Goal: Task Accomplishment & Management: Manage account settings

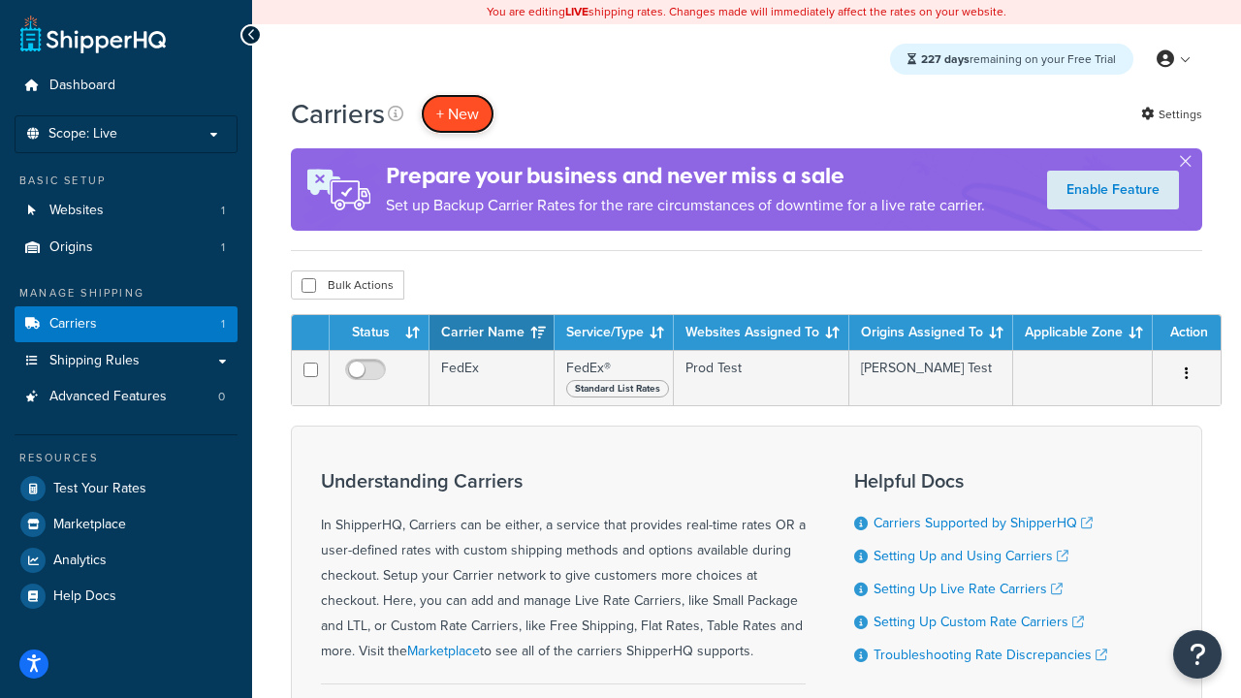
click at [457, 113] on button "+ New" at bounding box center [458, 114] width 74 height 40
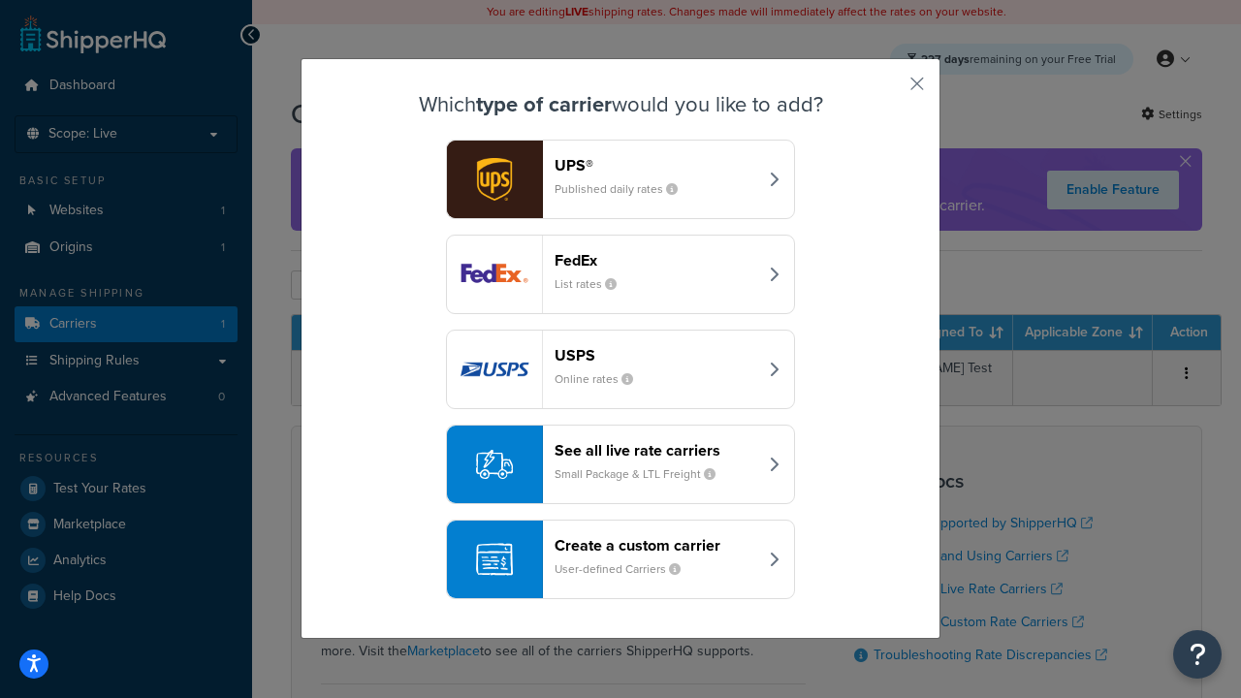
click at [620, 274] on div "FedEx List rates" at bounding box center [655, 274] width 203 height 47
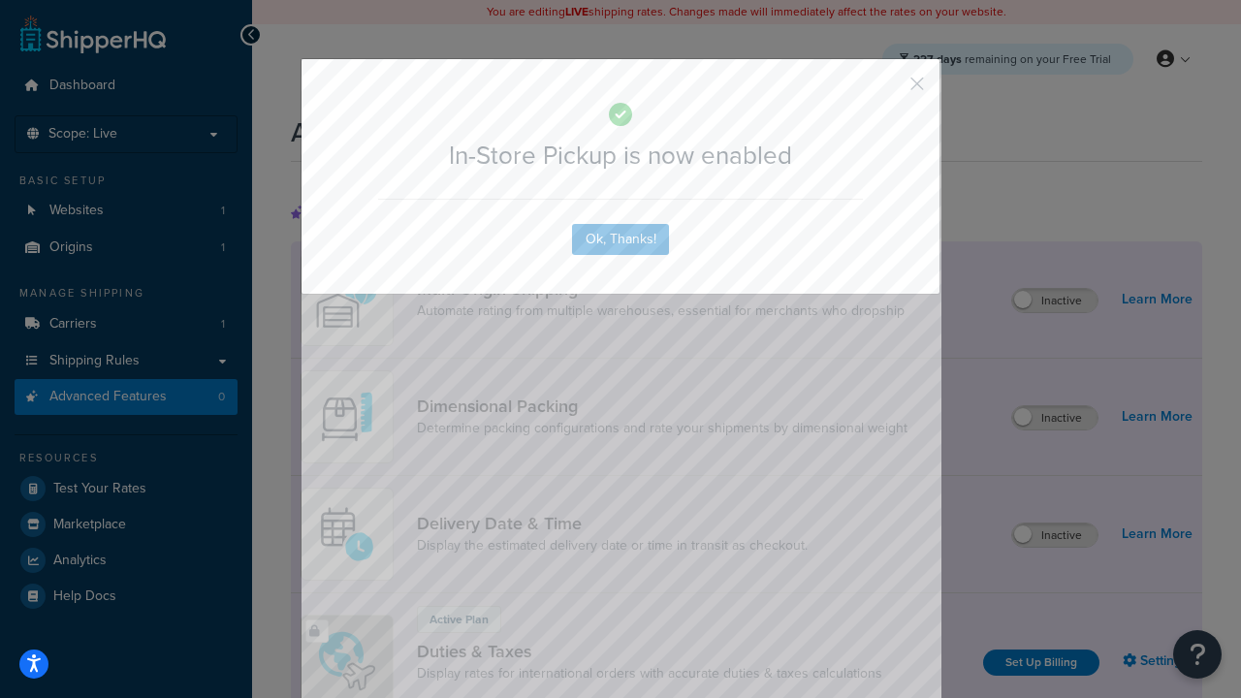
scroll to position [628, 0]
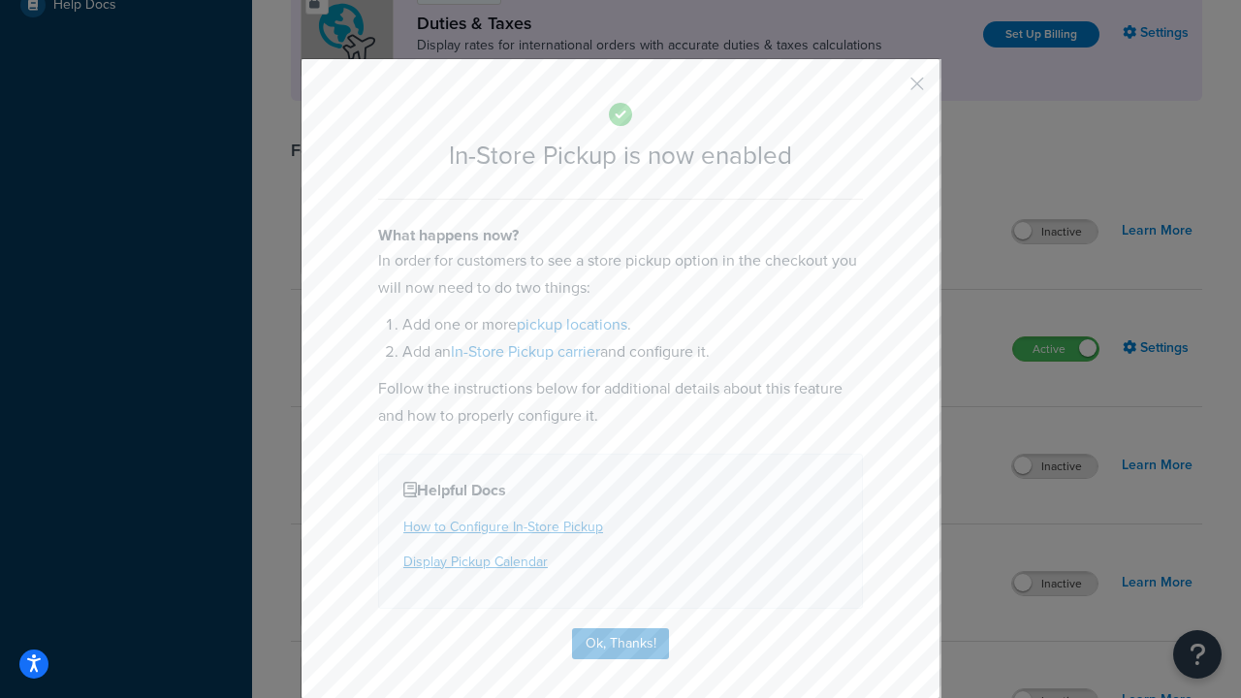
click at [888, 90] on button "button" at bounding box center [888, 90] width 5 height 5
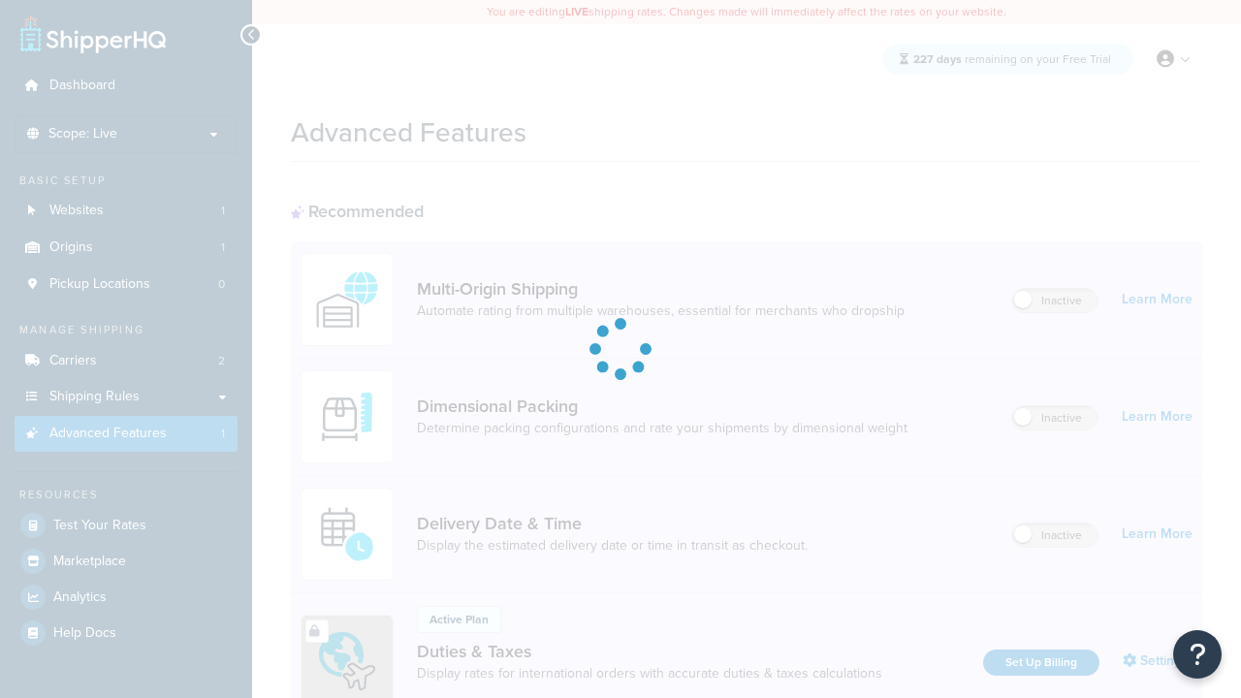
scroll to position [628, 0]
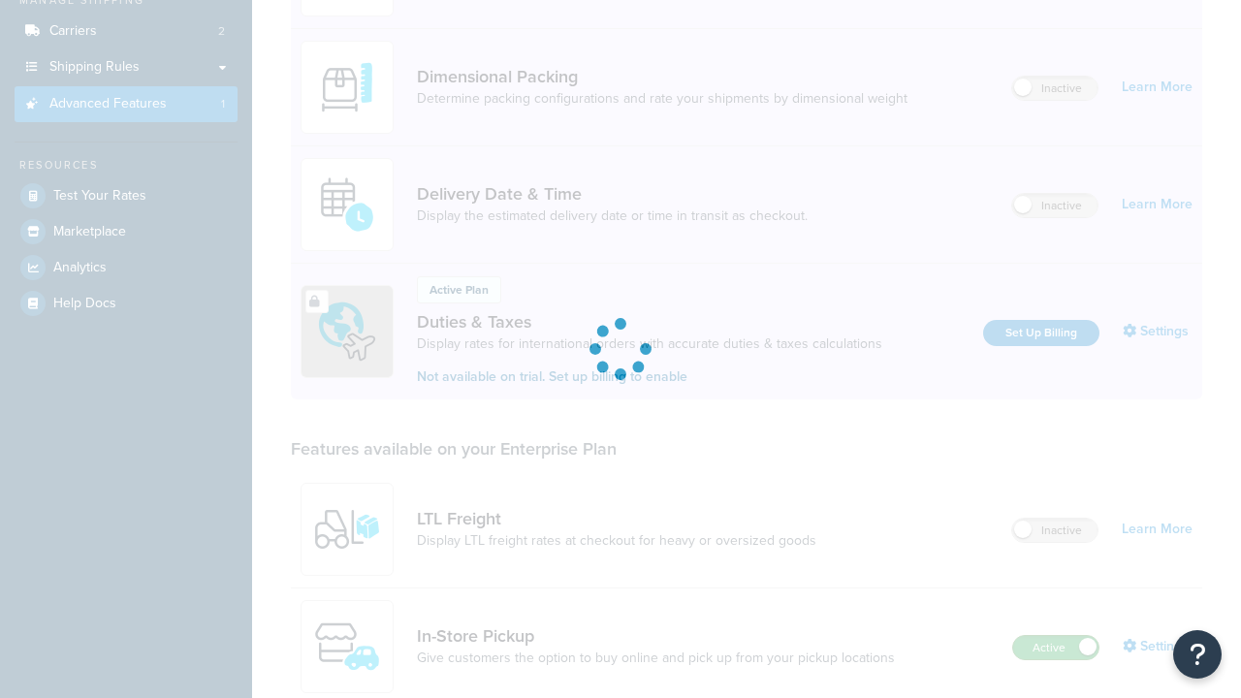
click at [1056, 636] on label "Active" at bounding box center [1055, 647] width 85 height 23
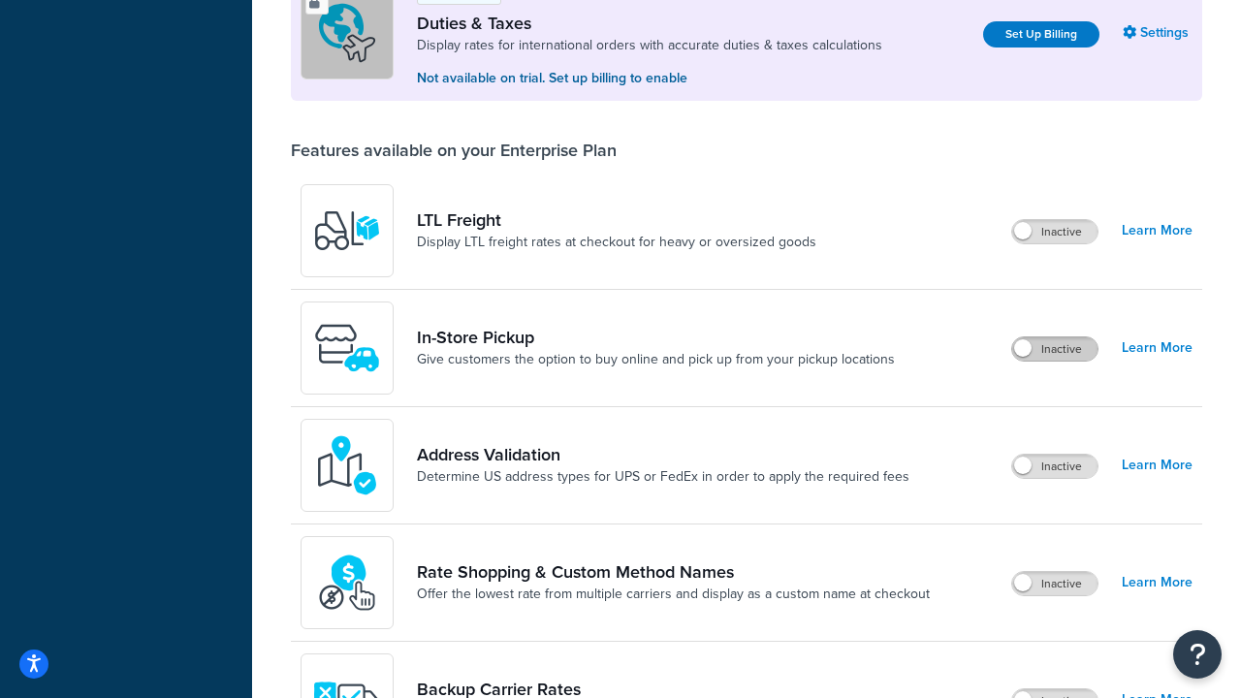
scroll to position [591, 0]
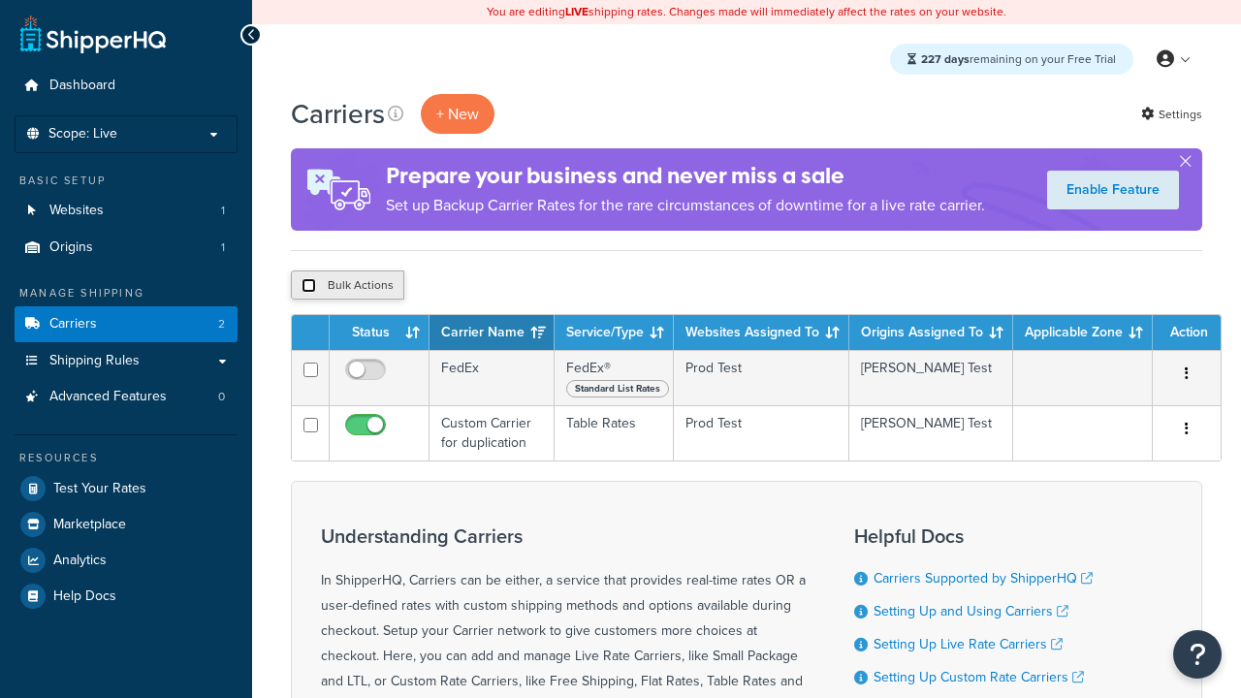
click at [308, 286] on input "checkbox" at bounding box center [308, 285] width 15 height 15
checkbox input "true"
click at [0, 0] on button "Delete" at bounding box center [0, 0] width 0 height 0
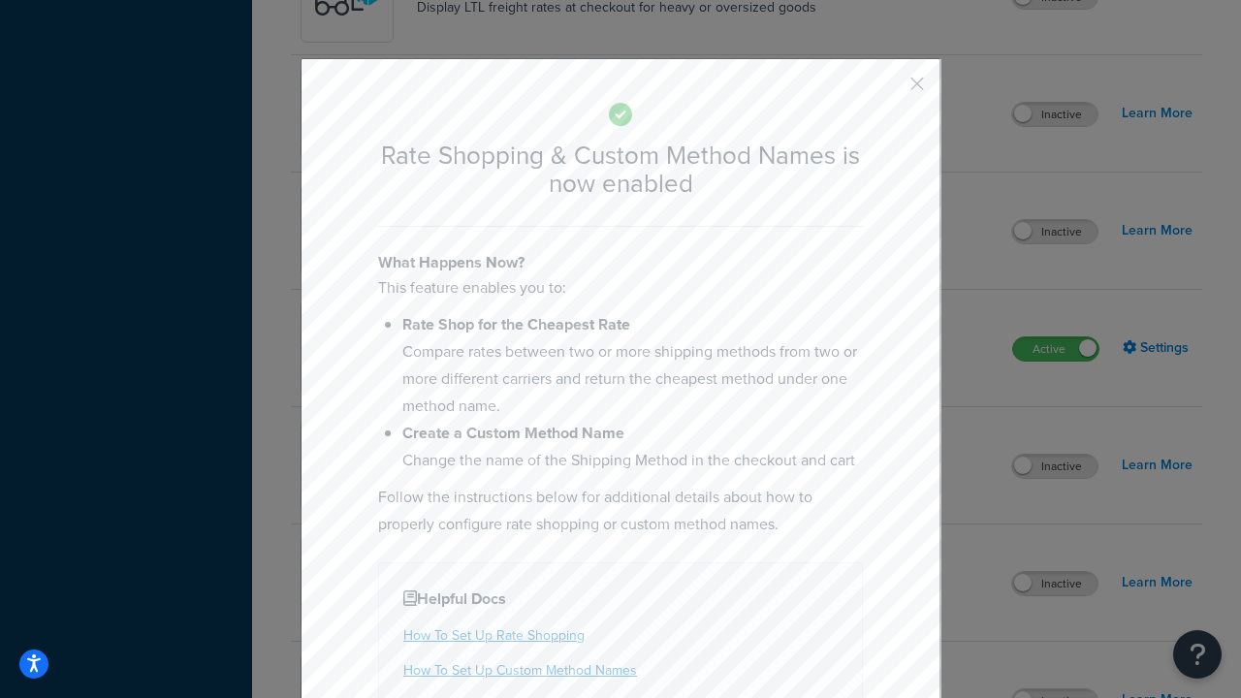
click at [888, 90] on button "button" at bounding box center [888, 90] width 5 height 5
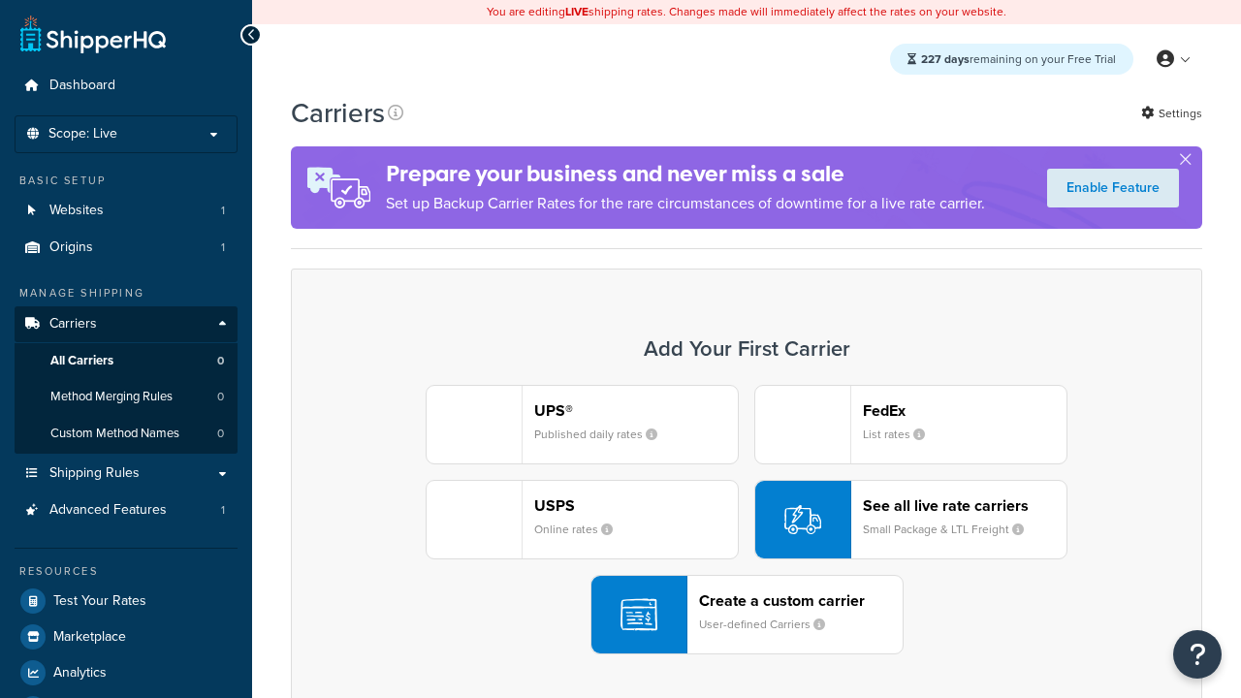
click at [746, 520] on div "UPS® Published daily rates FedEx List rates USPS Online rates See all live rate…" at bounding box center [746, 519] width 870 height 269
click at [910, 520] on div "See all live rate carriers Small Package & LTL Freight" at bounding box center [965, 519] width 204 height 47
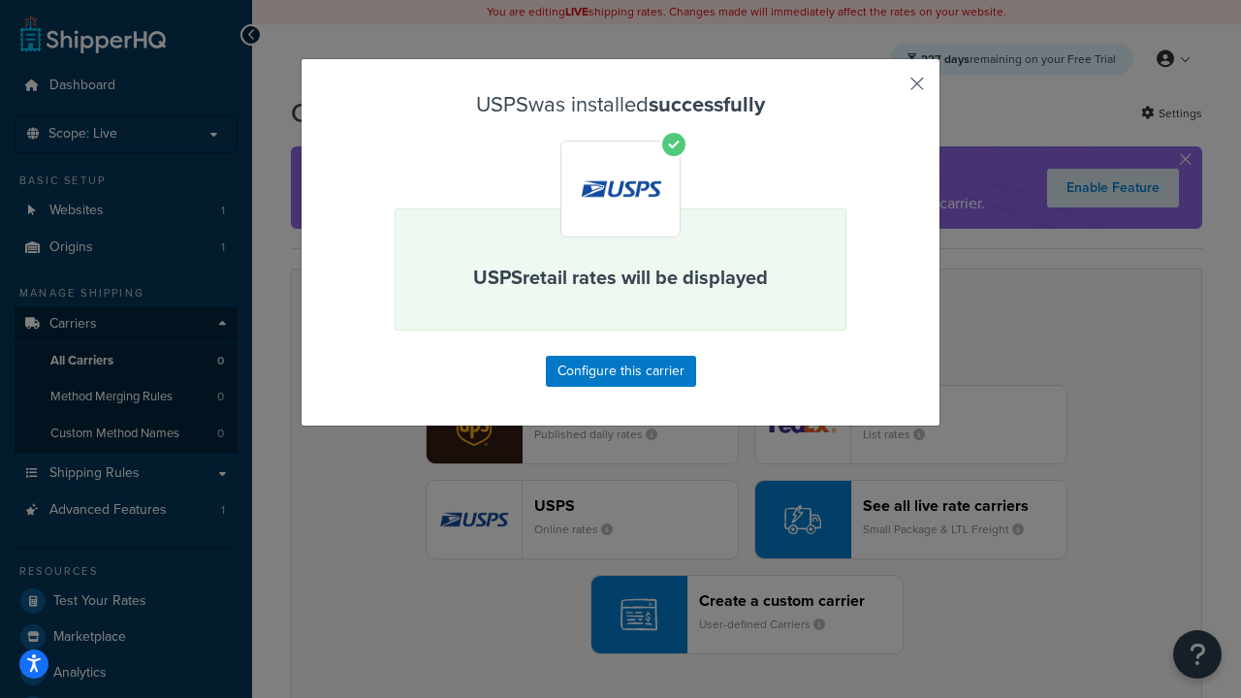
click at [888, 90] on button "button" at bounding box center [888, 90] width 5 height 5
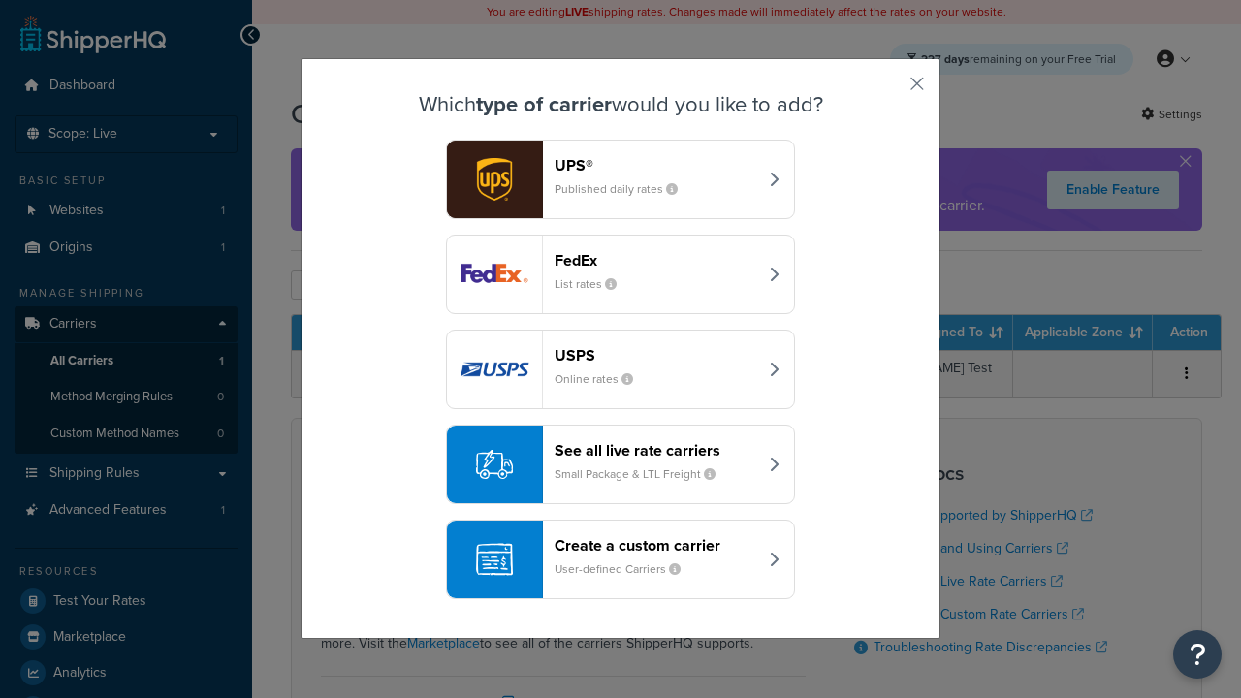
click at [620, 464] on div "See all live rate carriers Small Package & LTL Freight" at bounding box center [655, 464] width 203 height 47
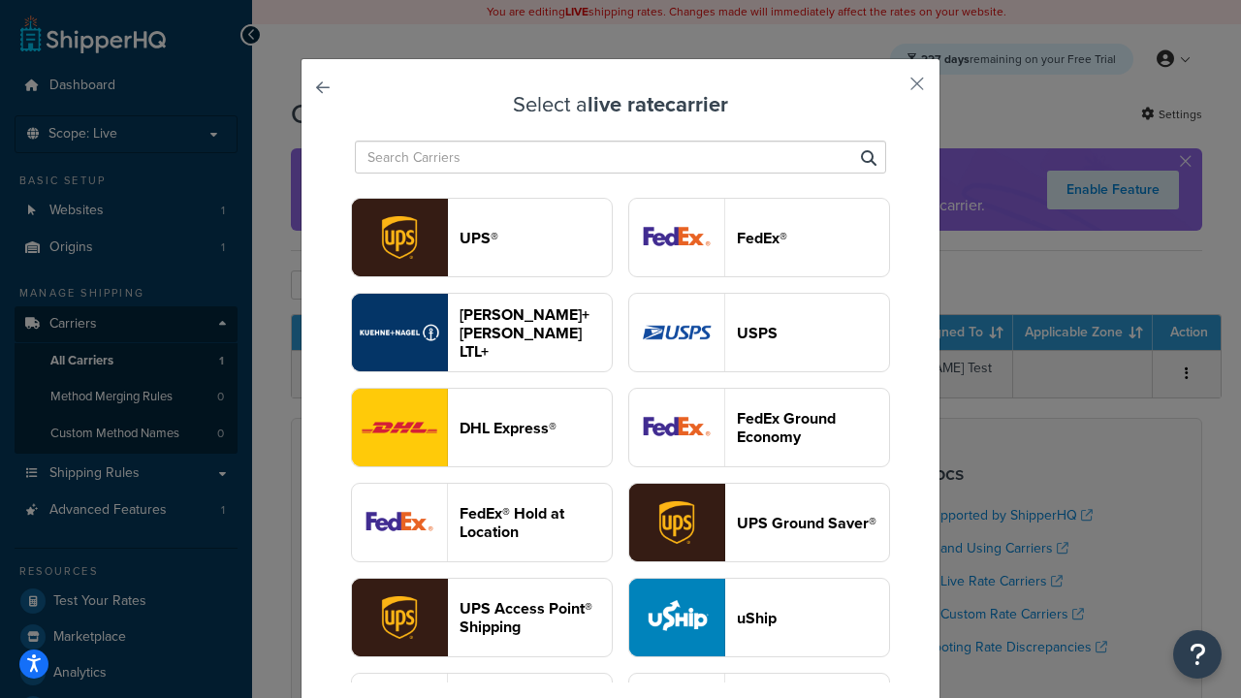
click at [759, 237] on header "FedEx®" at bounding box center [813, 238] width 152 height 18
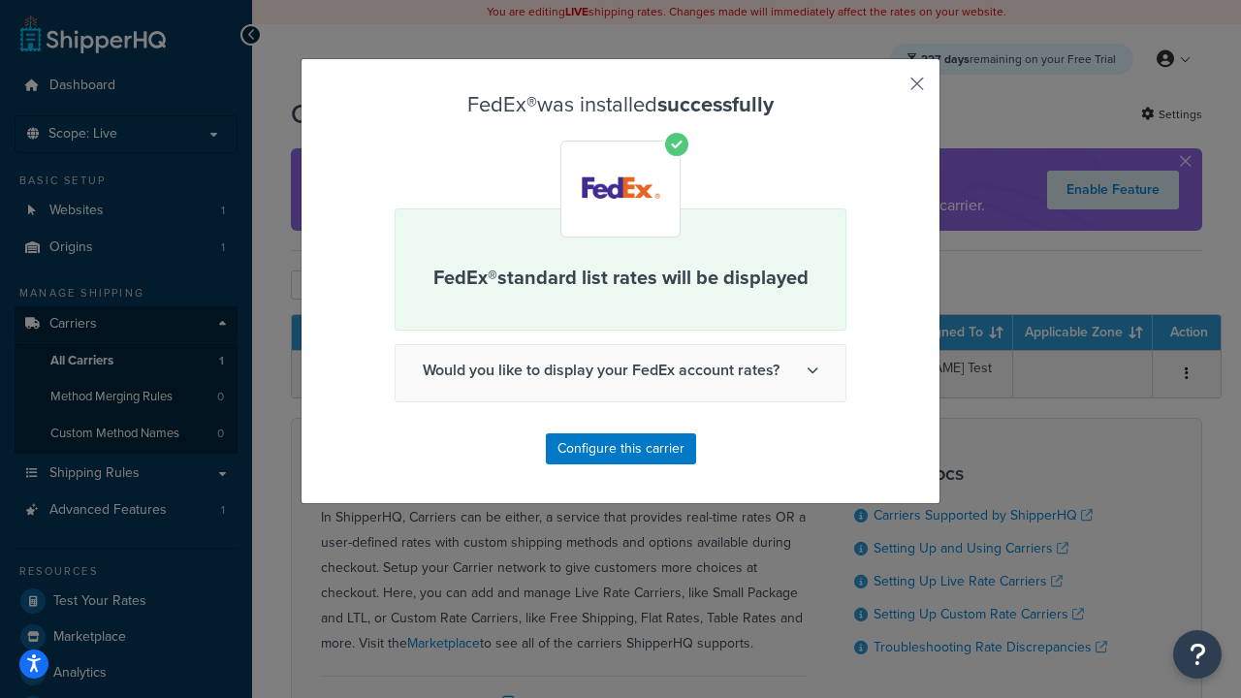
click at [888, 90] on button "button" at bounding box center [888, 90] width 5 height 5
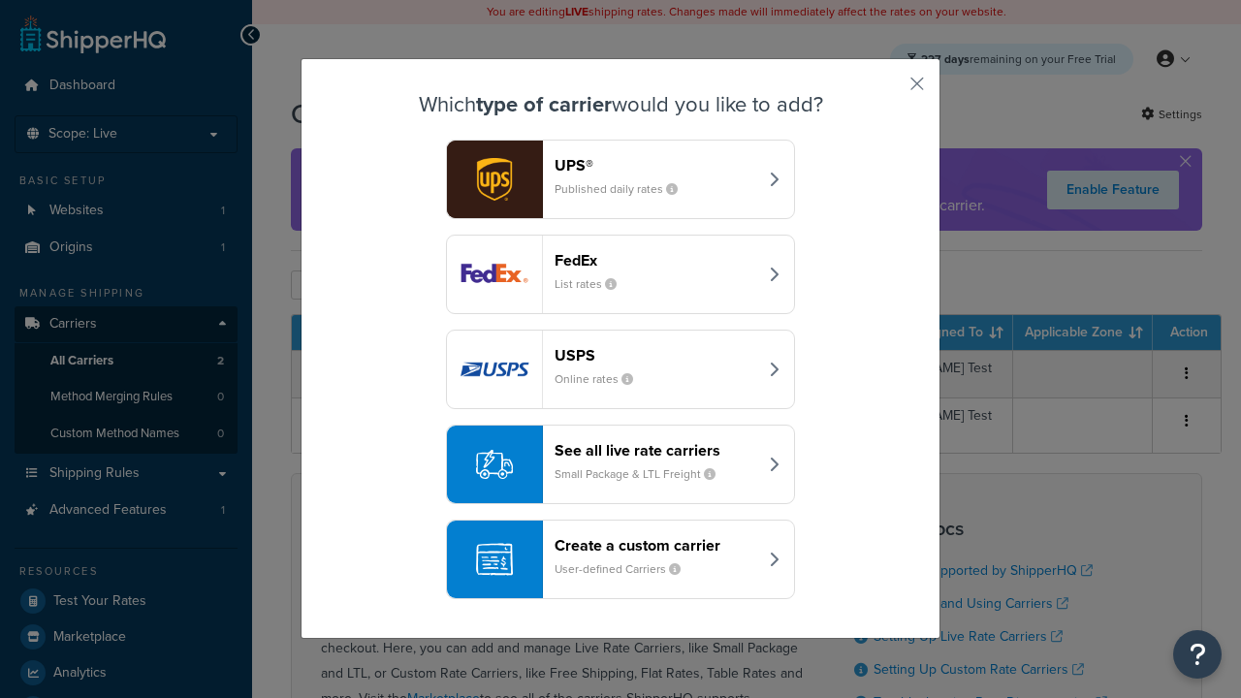
click at [620, 464] on div "See all live rate carriers Small Package & LTL Freight" at bounding box center [655, 464] width 203 height 47
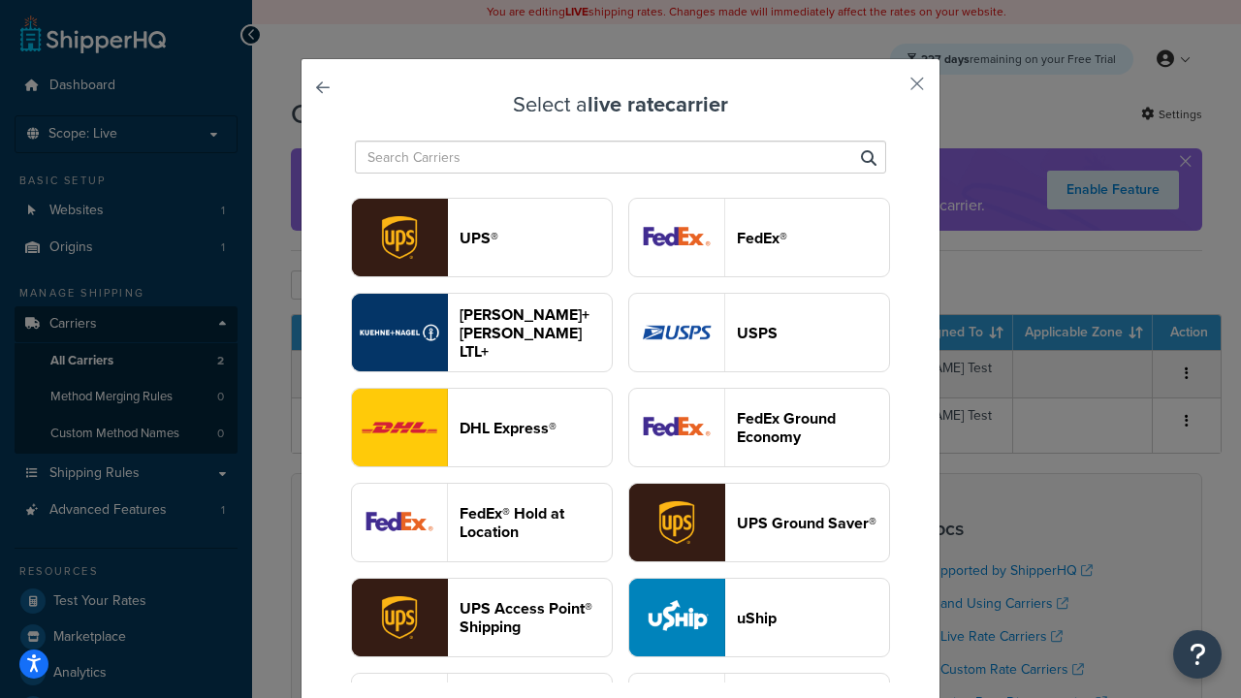
click at [535, 237] on header "UPS®" at bounding box center [535, 238] width 152 height 18
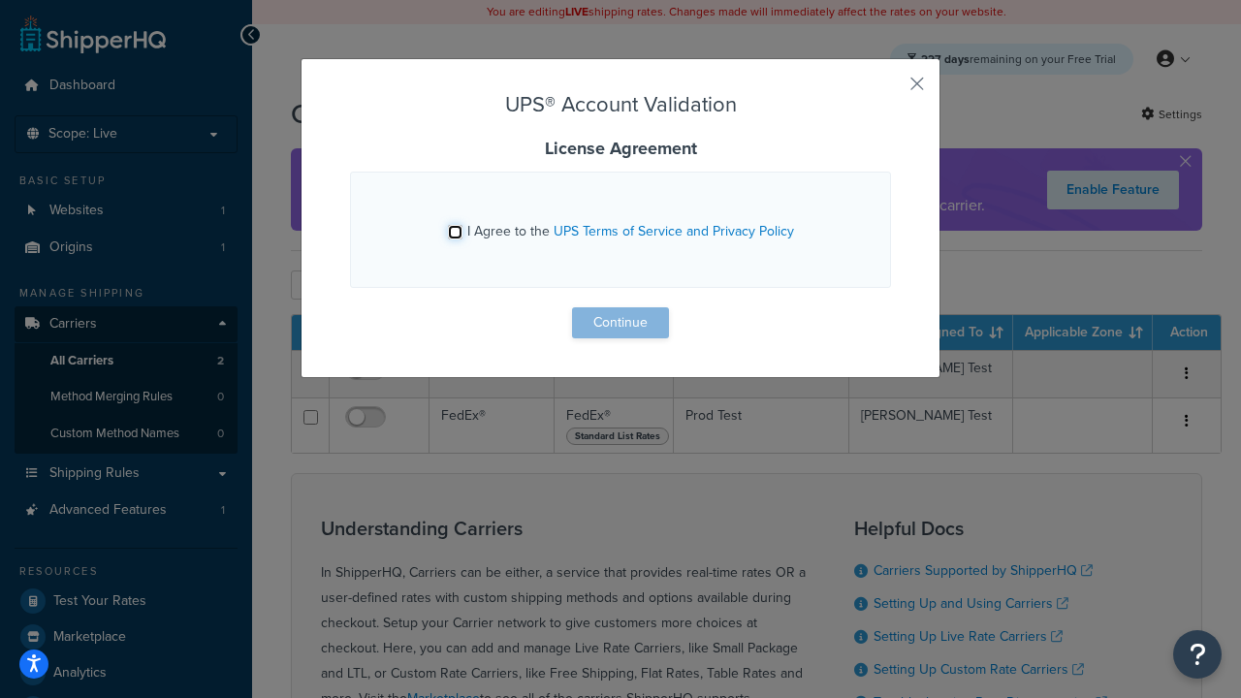
click at [455, 232] on input "I Agree to the UPS Terms of Service and Privacy Policy" at bounding box center [455, 232] width 15 height 15
checkbox input "true"
click at [620, 323] on button "Continue" at bounding box center [620, 322] width 97 height 31
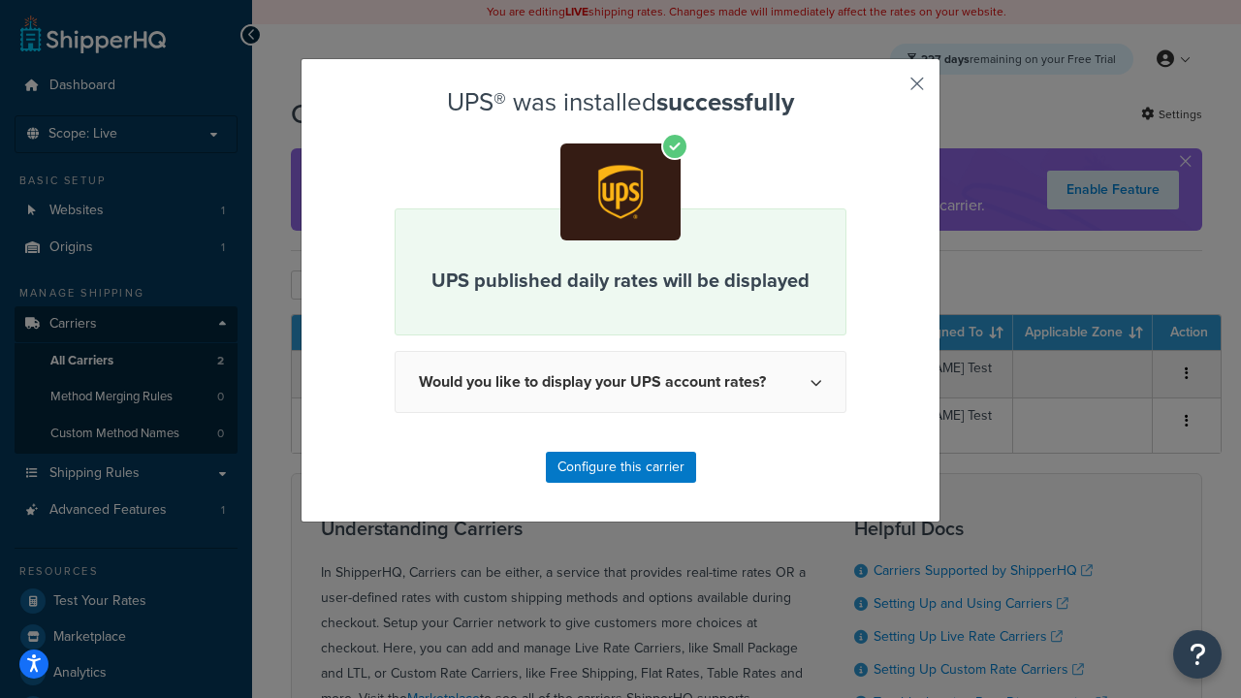
click at [888, 90] on button "button" at bounding box center [888, 90] width 5 height 5
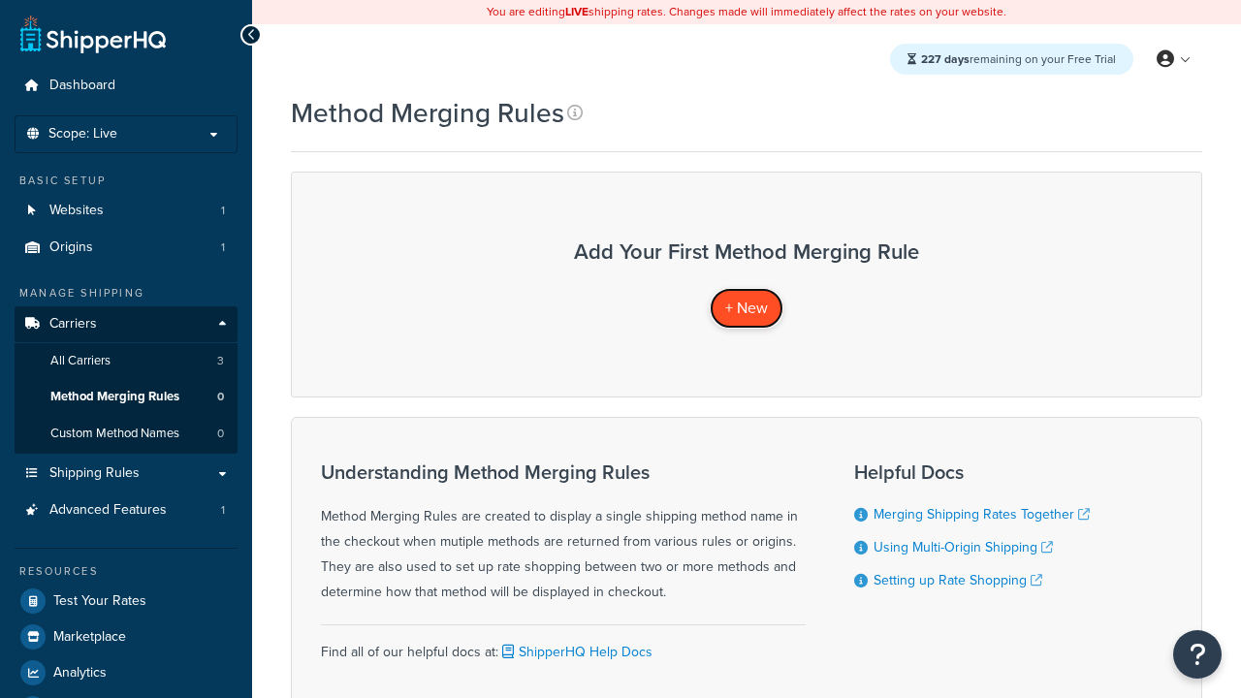
click at [746, 307] on span "+ New" at bounding box center [746, 308] width 43 height 22
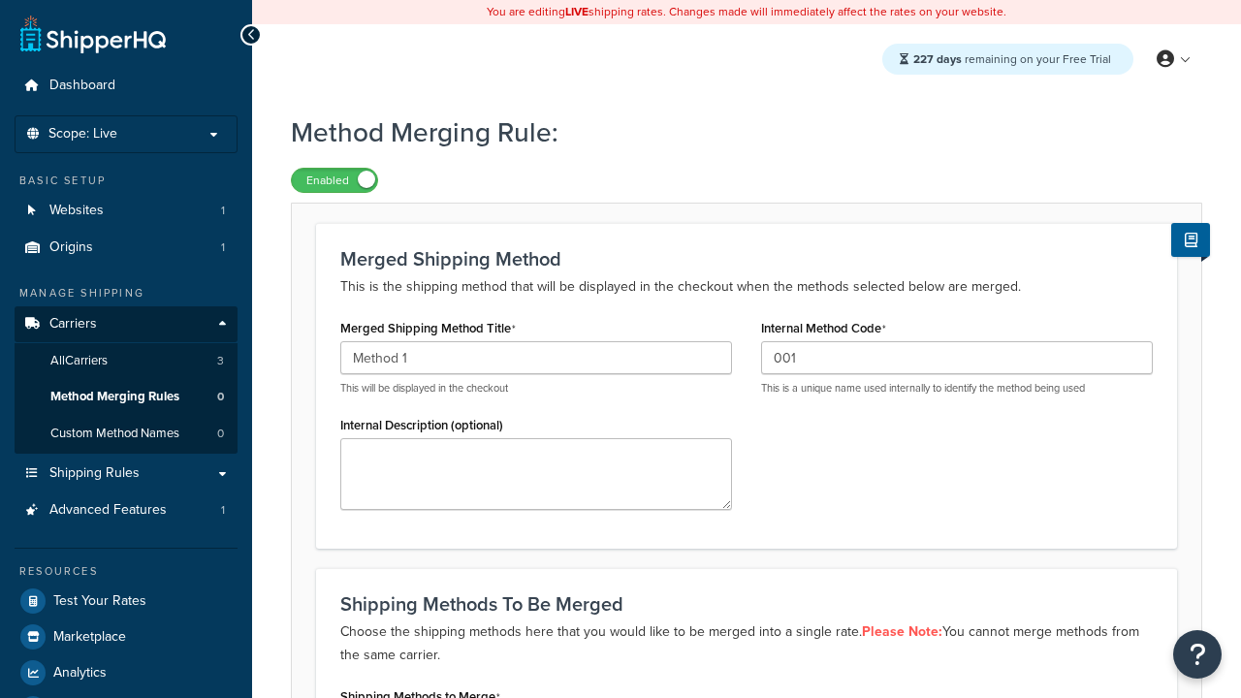
type input "001"
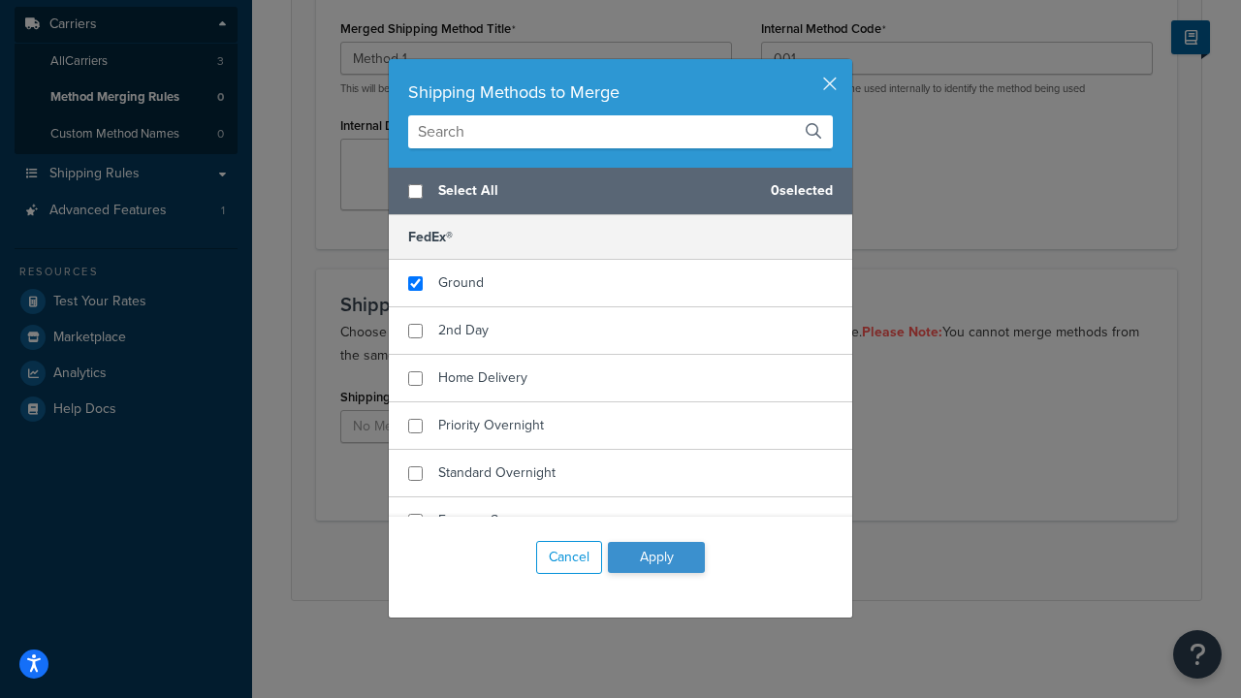
click at [460, 283] on span "Ground" at bounding box center [461, 282] width 46 height 20
checkbox input "true"
click at [656, 557] on button "Apply" at bounding box center [656, 557] width 97 height 31
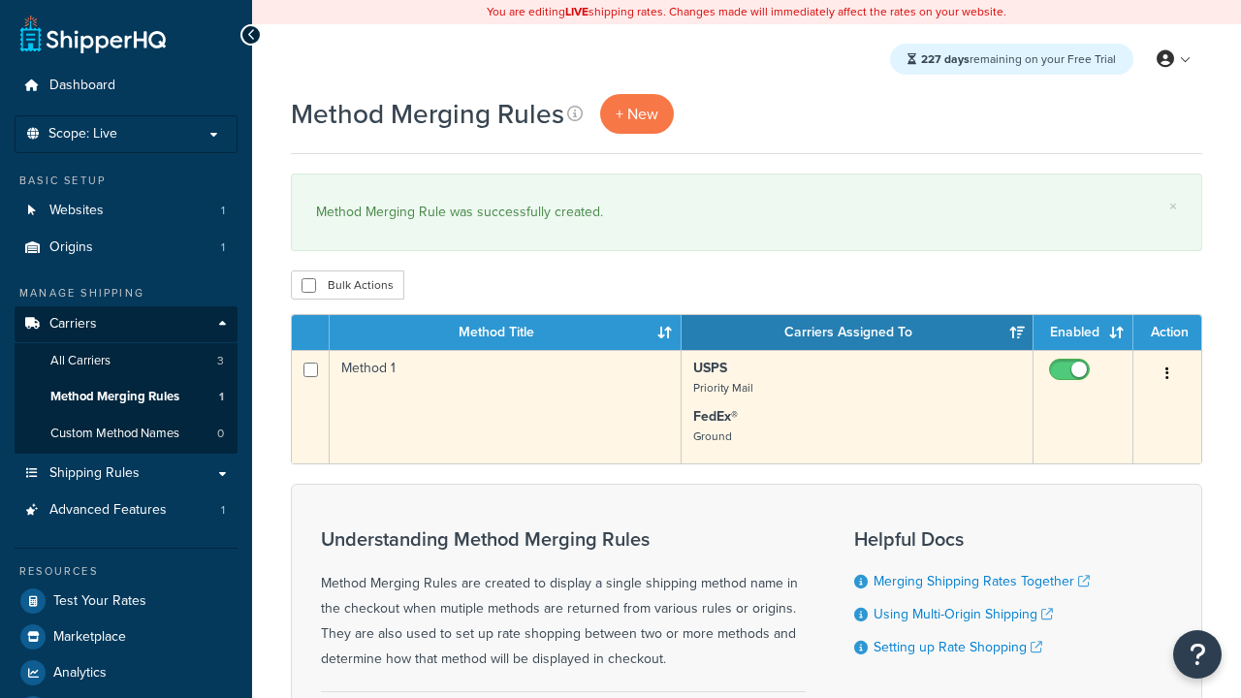
click at [1167, 375] on icon "button" at bounding box center [1167, 373] width 4 height 14
click at [0, 0] on link "Edit" at bounding box center [0, 0] width 0 height 0
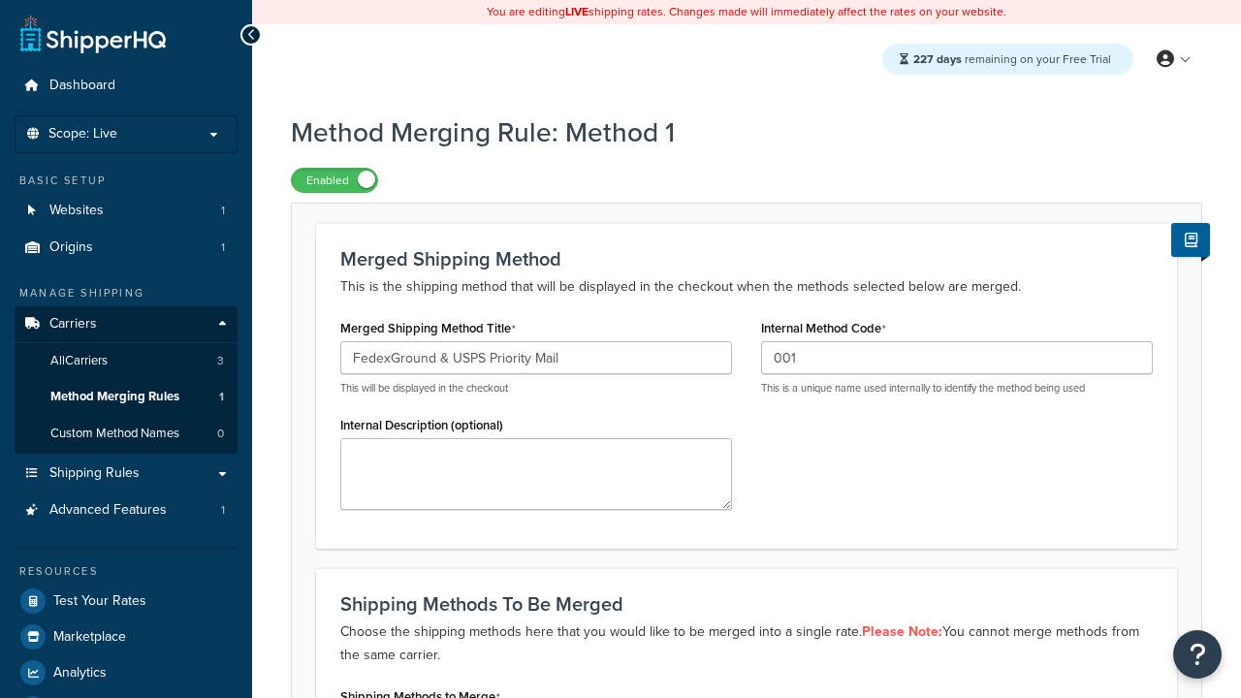
scroll to position [487, 0]
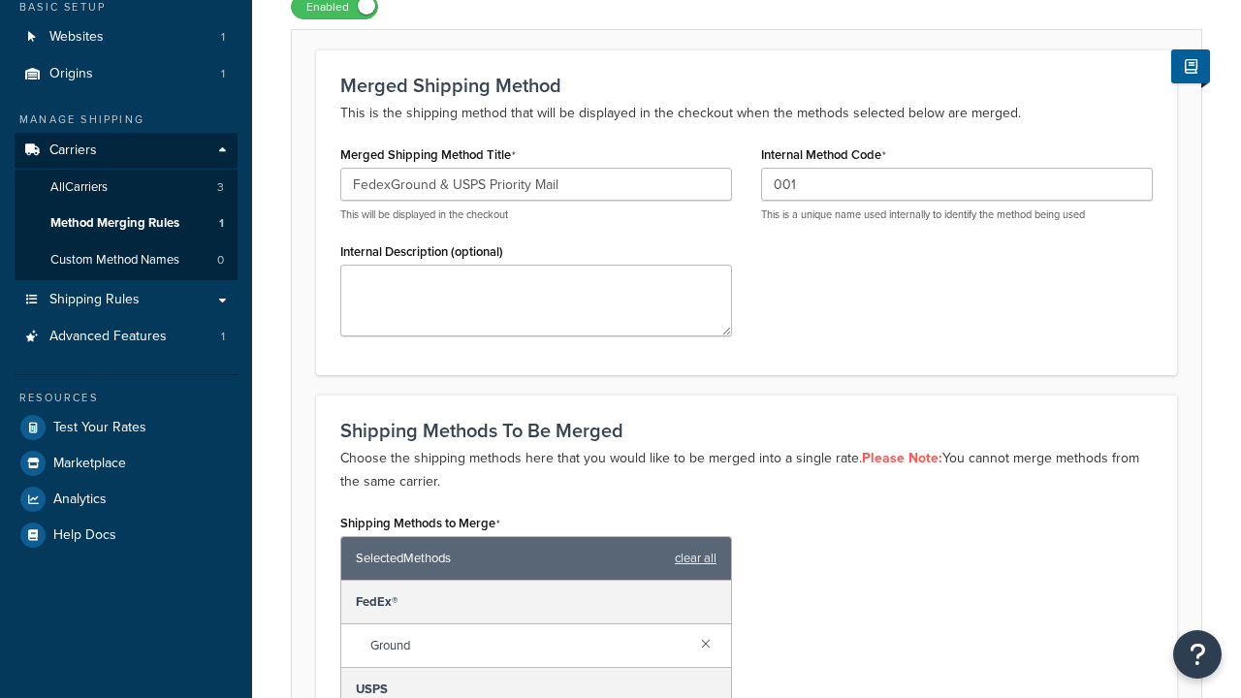
type input "FedexGround & USPS Priority Mail"
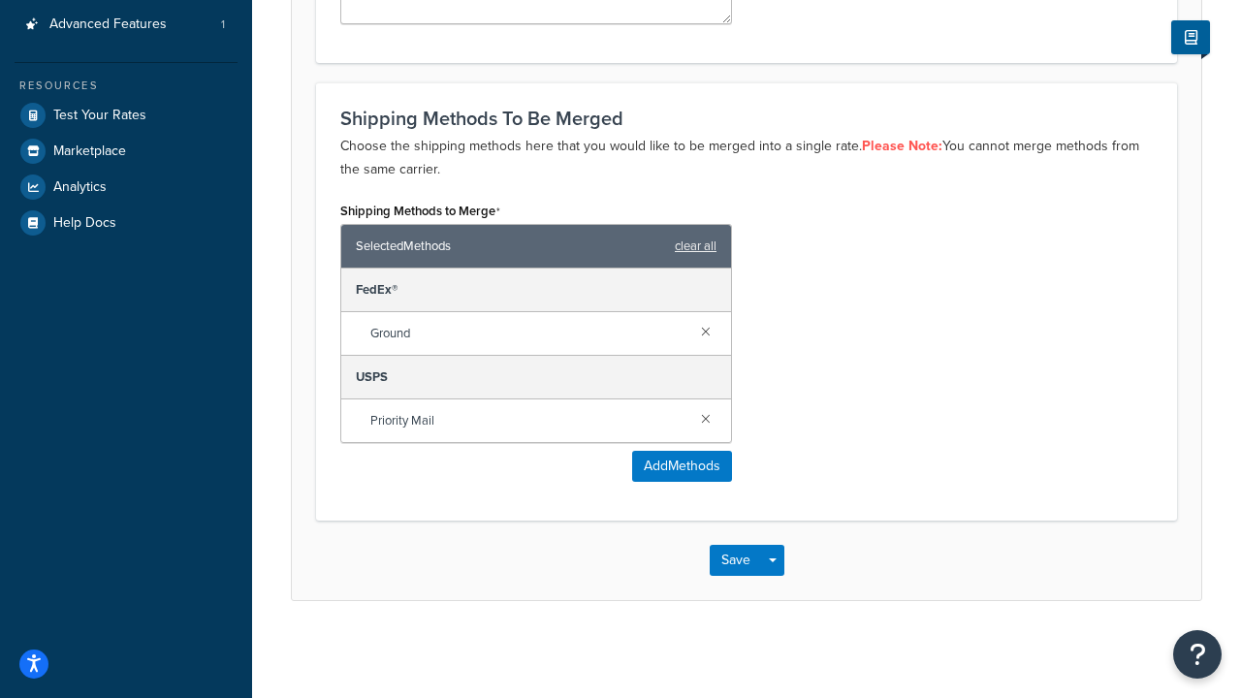
scroll to position [0, 0]
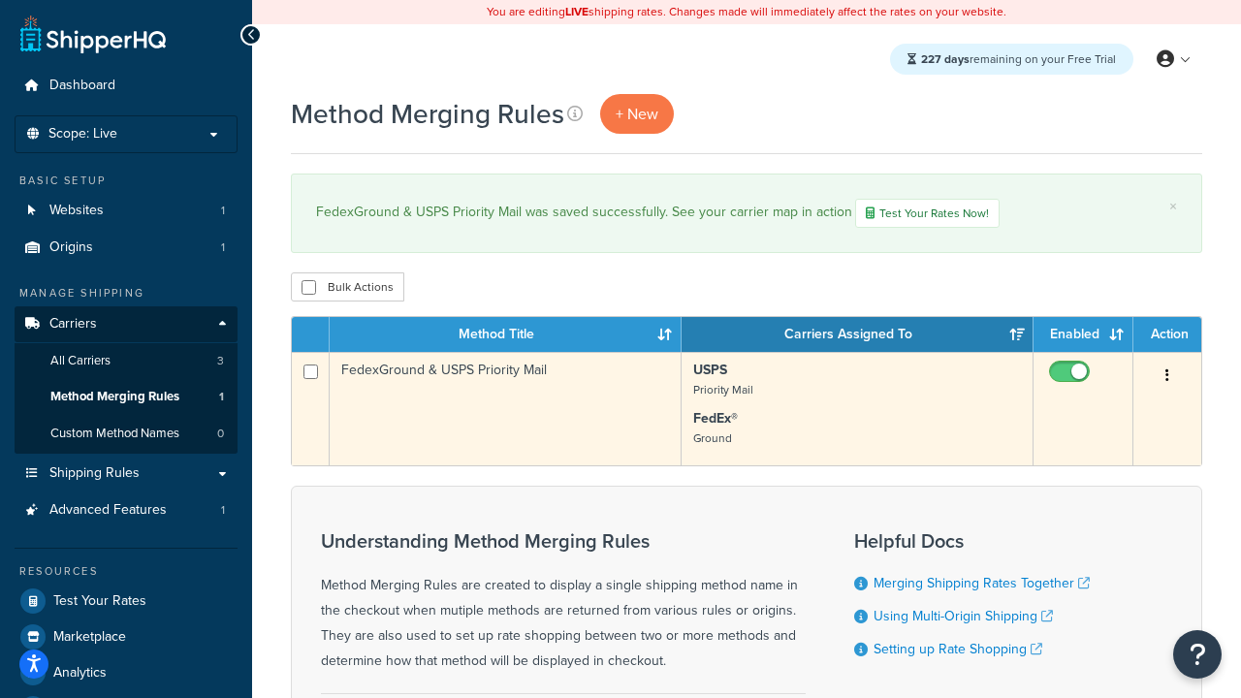
click at [1167, 378] on icon "button" at bounding box center [1167, 375] width 4 height 14
click at [0, 0] on link "Duplicate" at bounding box center [0, 0] width 0 height 0
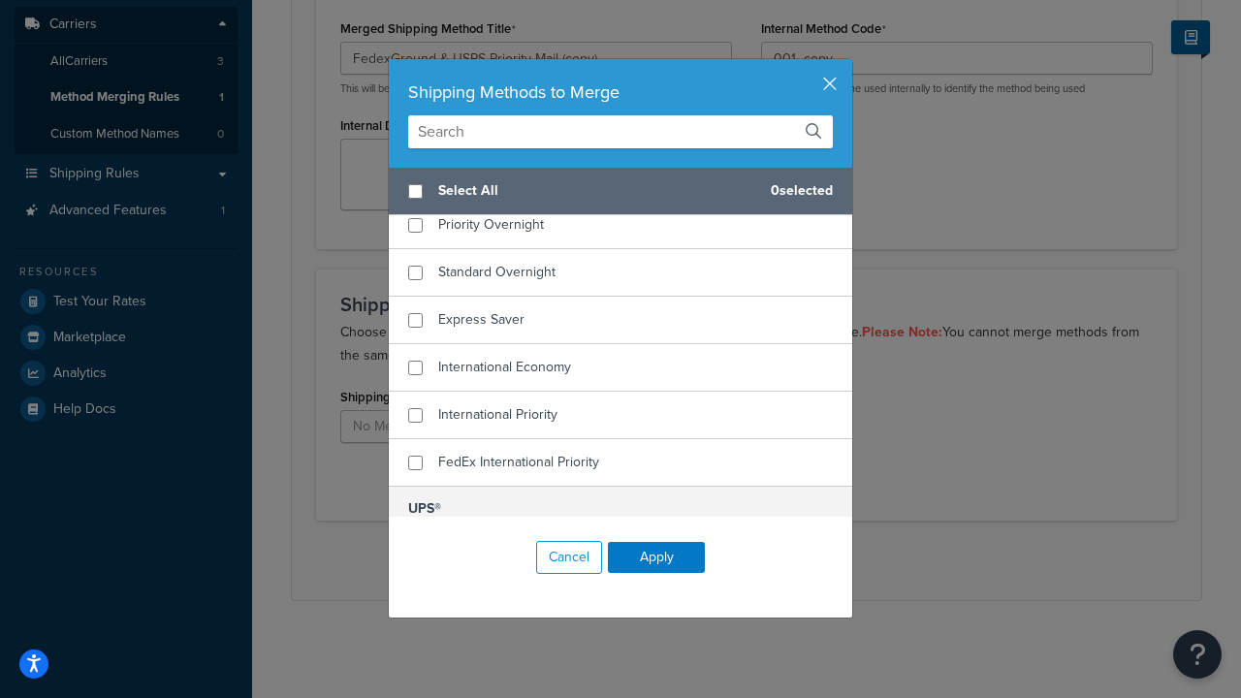
click at [483, 187] on span "Home Delivery" at bounding box center [482, 177] width 89 height 20
checkbox input "true"
click at [479, 545] on span "UPS® Ground" at bounding box center [478, 555] width 81 height 20
checkbox input "true"
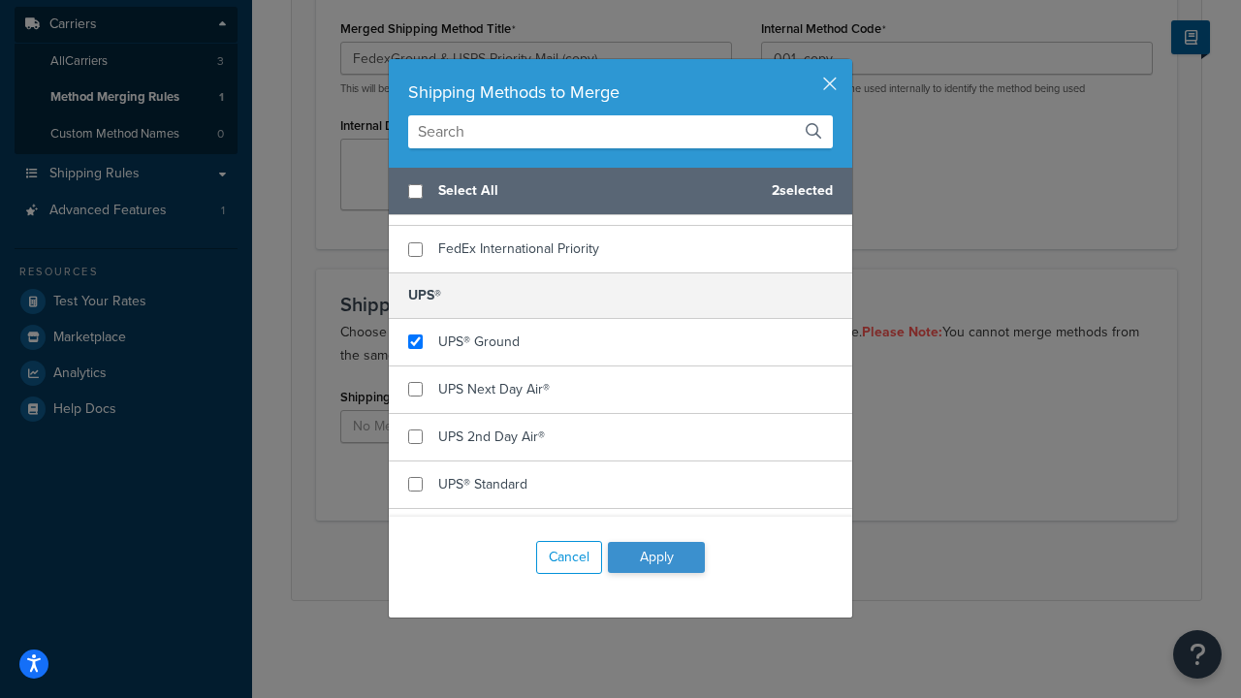
click at [656, 557] on button "Apply" at bounding box center [656, 557] width 97 height 31
click at [735, 560] on button "Save" at bounding box center [736, 560] width 52 height 31
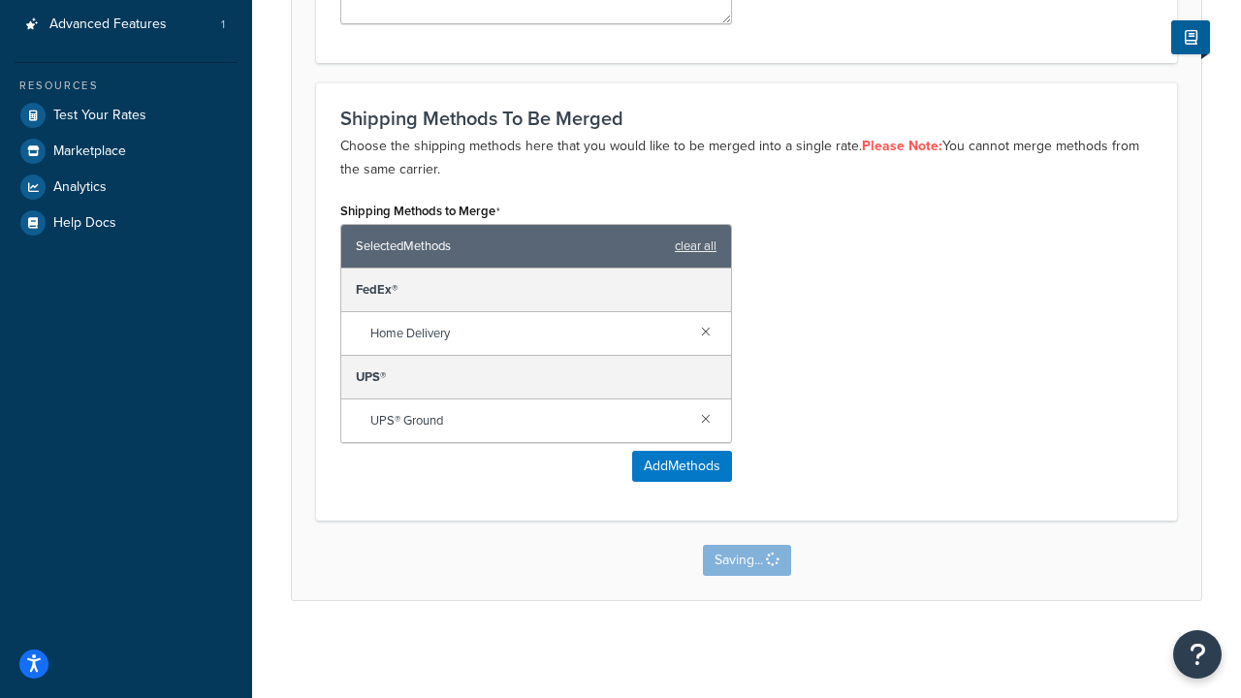
scroll to position [0, 0]
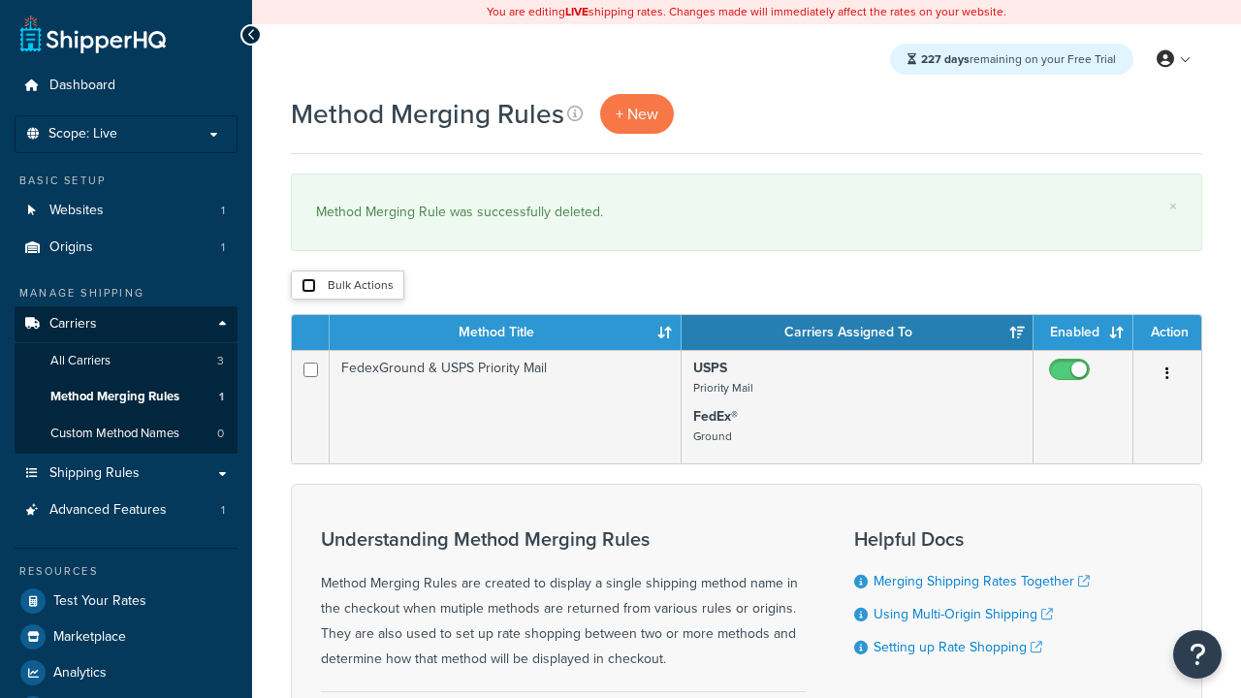
click at [308, 286] on input "checkbox" at bounding box center [308, 285] width 15 height 15
checkbox input "true"
click at [0, 0] on button "Delete" at bounding box center [0, 0] width 0 height 0
